Goal: Understand process/instructions: Learn how to perform a task or action

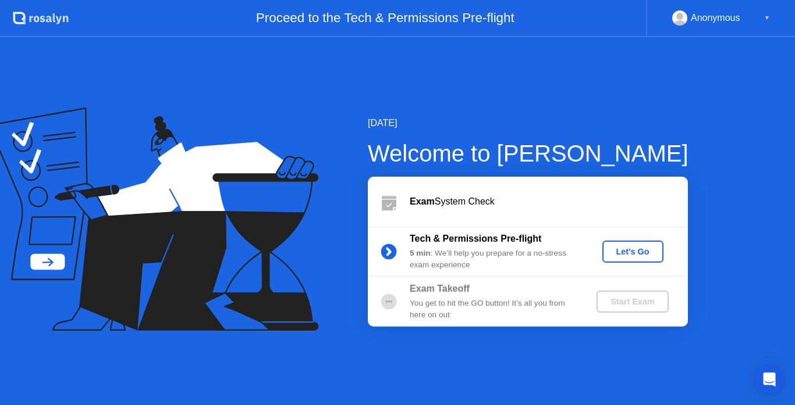
click at [639, 252] on div "Let's Go" at bounding box center [633, 251] width 52 height 9
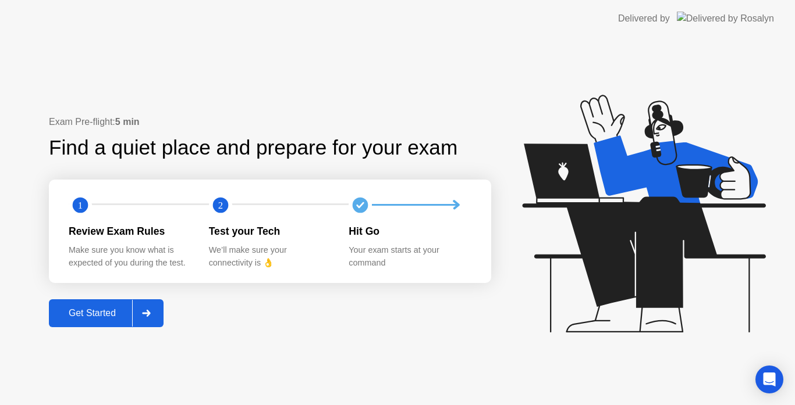
click at [89, 318] on div "Get Started" at bounding box center [92, 313] width 80 height 10
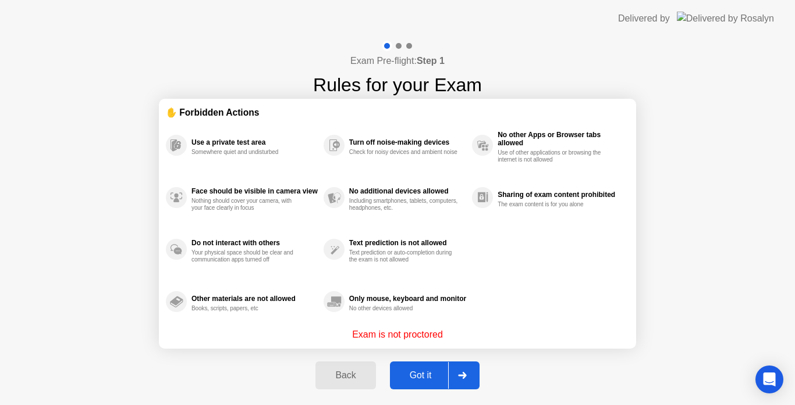
click at [430, 371] on div "Got it" at bounding box center [420, 376] width 55 height 10
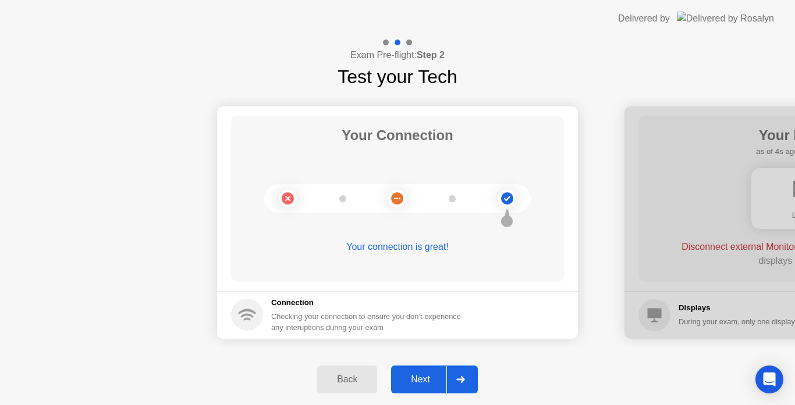
click at [425, 379] on div "Next" at bounding box center [420, 380] width 52 height 10
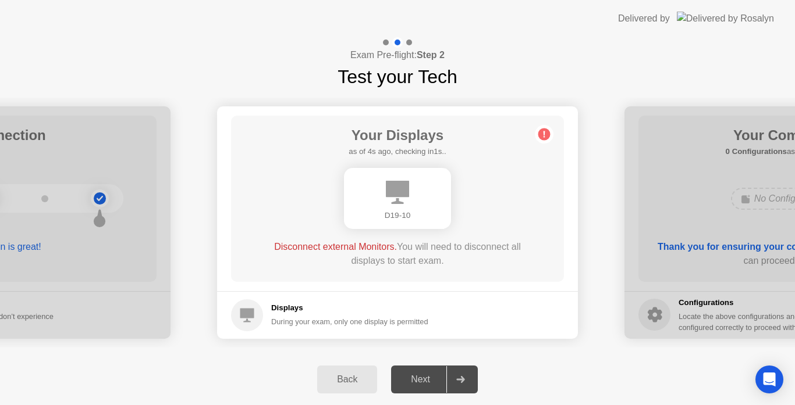
click at [399, 205] on div "D19-10" at bounding box center [397, 198] width 107 height 61
click at [543, 131] on icon at bounding box center [544, 134] width 19 height 19
click at [259, 311] on circle at bounding box center [247, 316] width 32 height 32
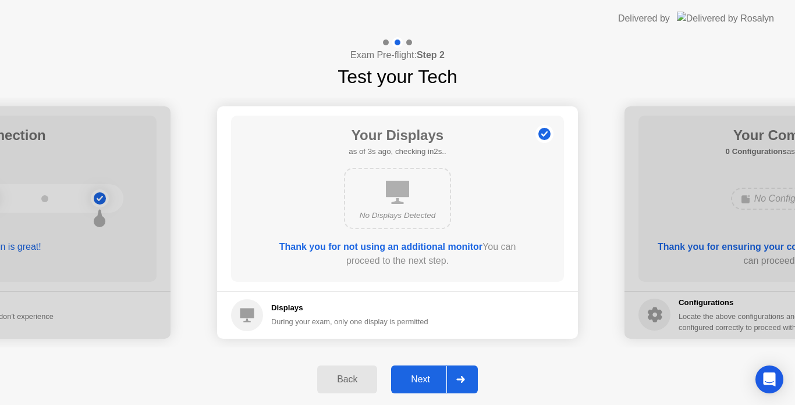
click at [425, 375] on div "Next" at bounding box center [420, 380] width 52 height 10
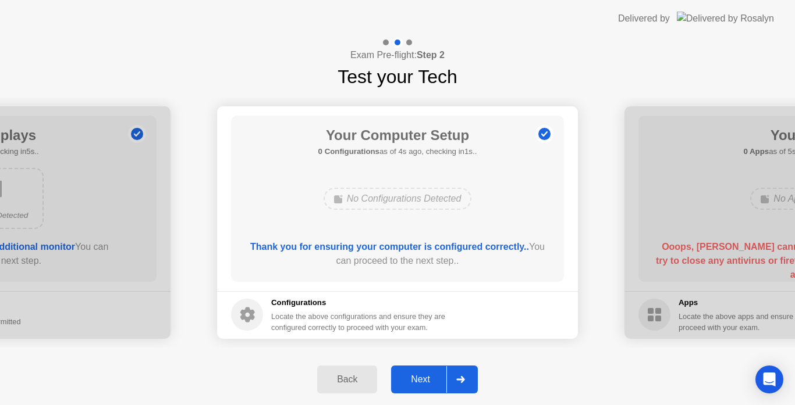
click at [439, 376] on div "Next" at bounding box center [420, 380] width 52 height 10
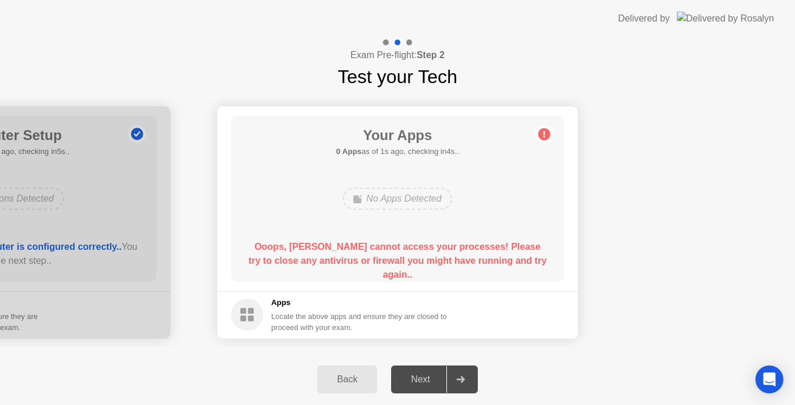
click at [501, 356] on div "Back Next" at bounding box center [397, 379] width 795 height 51
click at [441, 361] on div "Back Next" at bounding box center [397, 379] width 795 height 51
click at [351, 308] on h5 "Apps" at bounding box center [359, 303] width 176 height 12
click at [396, 262] on b "Ooops, [PERSON_NAME] cannot access your processes! Please try to close any anti…" at bounding box center [397, 261] width 298 height 38
click at [528, 205] on div "No Apps Detected" at bounding box center [397, 198] width 266 height 31
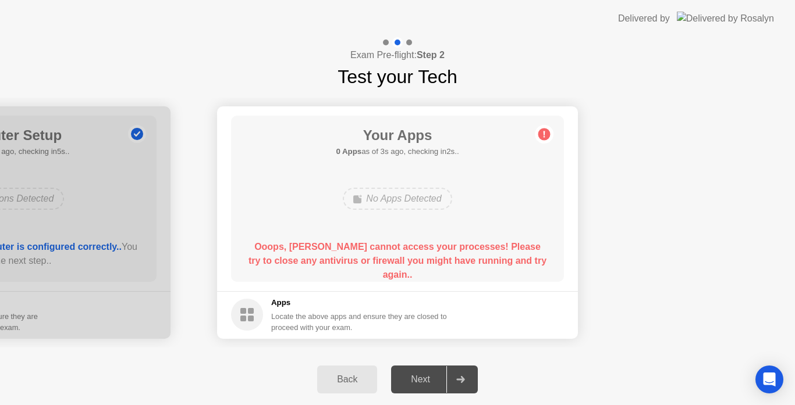
click at [488, 54] on div "Exam Pre-flight: Step 2 Test your Tech" at bounding box center [397, 64] width 795 height 54
click at [252, 73] on div "Exam Pre-flight: Step 2 Test your Tech" at bounding box center [397, 64] width 795 height 54
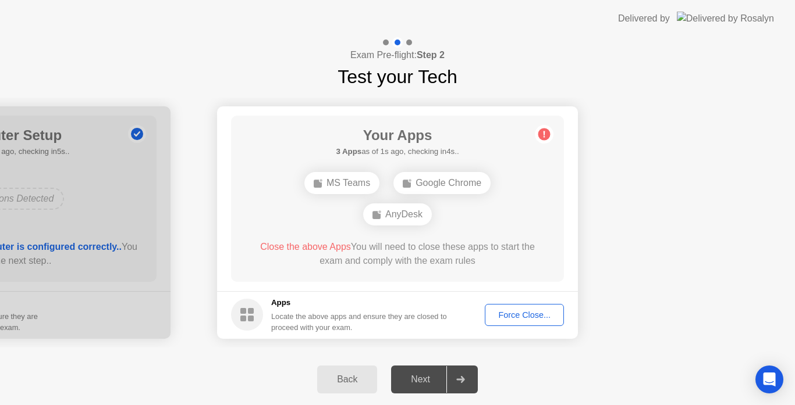
click at [385, 261] on div "Close the above Apps You will need to close these apps to start the exam and co…" at bounding box center [398, 254] width 300 height 28
click at [529, 315] on div "Force Close..." at bounding box center [524, 315] width 71 height 9
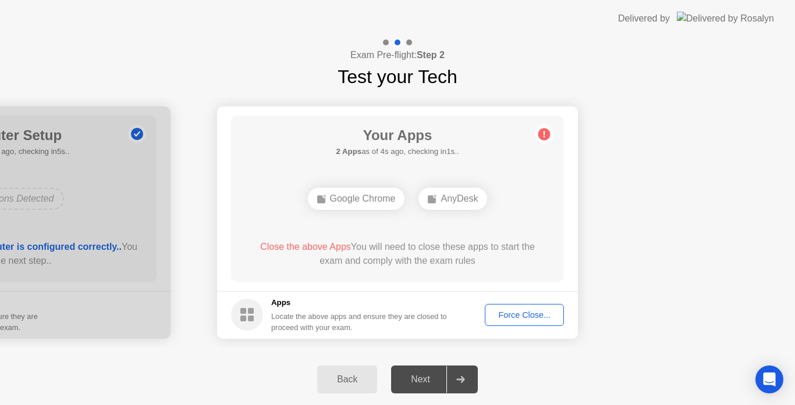
click at [430, 376] on div "Next" at bounding box center [420, 380] width 52 height 10
click at [301, 250] on span "Close the above Apps" at bounding box center [305, 247] width 91 height 10
click at [543, 130] on circle at bounding box center [544, 134] width 12 height 12
click at [457, 196] on div "AnyDesk" at bounding box center [452, 199] width 69 height 22
